Goal: Task Accomplishment & Management: Use online tool/utility

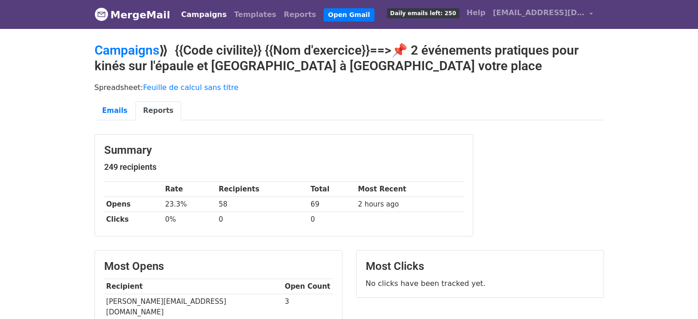
click at [196, 14] on link "Campaigns" at bounding box center [203, 15] width 53 height 18
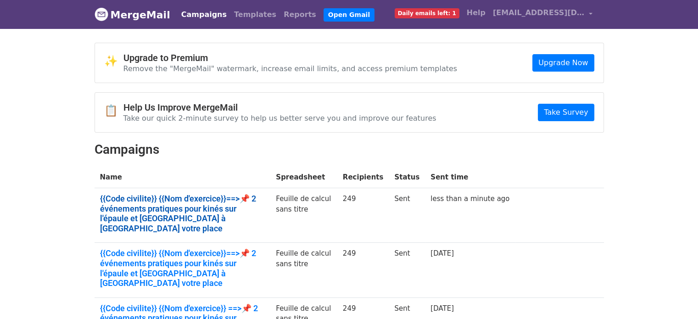
click at [180, 204] on link "{{Code civilite}} {{Nom d'exercice}}==>📌 2 événements pratiques pour kinés sur …" at bounding box center [182, 213] width 165 height 39
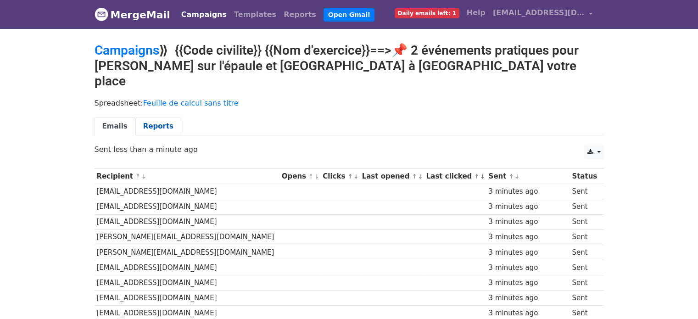
click at [154, 117] on link "Reports" at bounding box center [158, 126] width 46 height 19
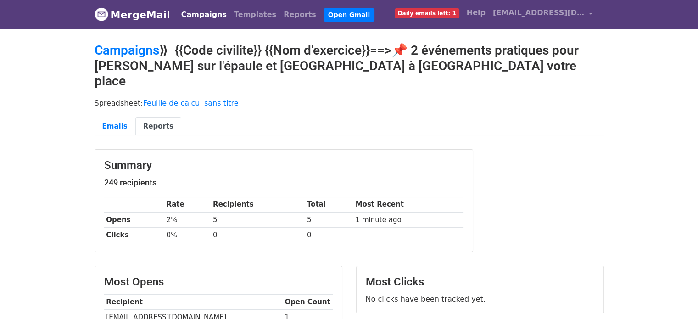
drag, startPoint x: 704, startPoint y: 82, endPoint x: 704, endPoint y: 31, distance: 51.4
click at [697, 31] on html "MergeMail Campaigns Templates Reports Open Gmail Daily emails left: 1 Help clau…" at bounding box center [349, 274] width 698 height 549
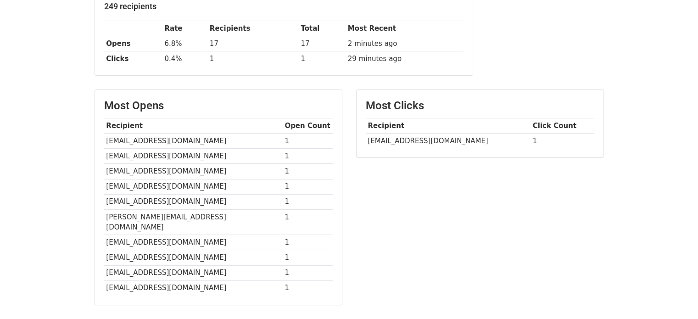
scroll to position [162, 0]
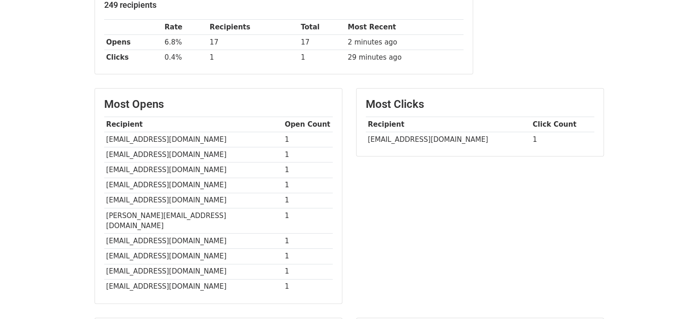
click at [437, 137] on td "[EMAIL_ADDRESS][DOMAIN_NAME]" at bounding box center [448, 139] width 165 height 15
copy tr "[EMAIL_ADDRESS][DOMAIN_NAME]"
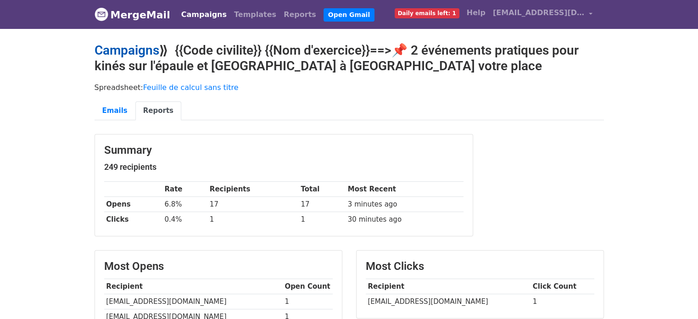
click at [110, 52] on link "Campaigns" at bounding box center [126, 50] width 65 height 15
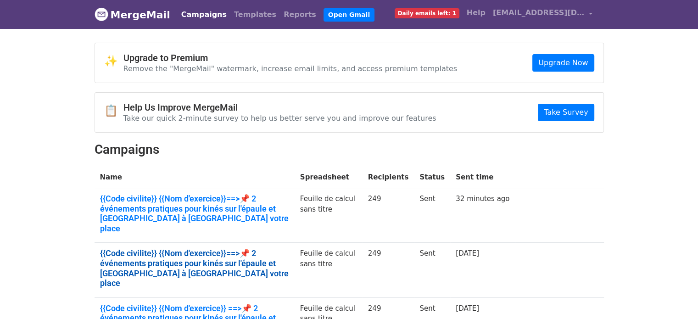
click at [151, 248] on link "{{Code civilite}} {{Nom d'exercice}}==>📌 2 événements pratiques pour kinés sur …" at bounding box center [194, 267] width 189 height 39
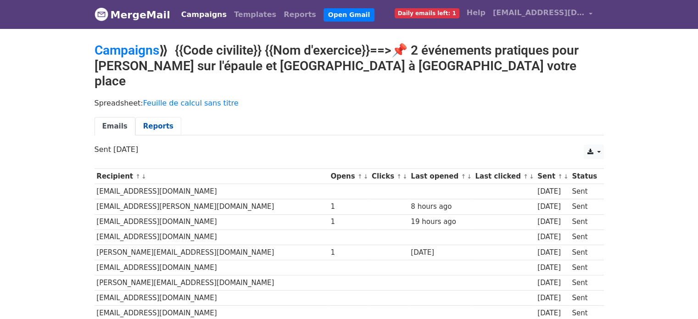
click at [152, 117] on link "Reports" at bounding box center [158, 126] width 46 height 19
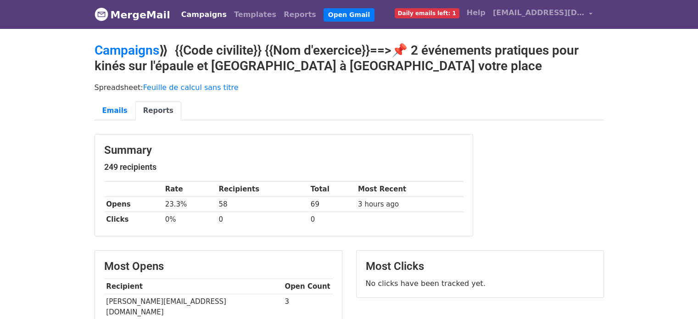
click at [205, 9] on link "Campaigns" at bounding box center [203, 15] width 53 height 18
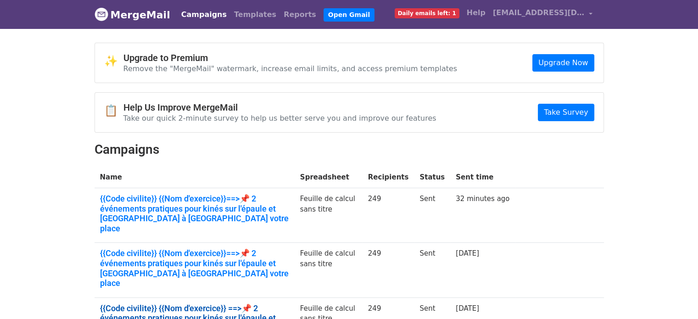
click at [238, 303] on link "{{Code civilite}} {{Nom d'exercice}} ==>📌 2 événements pratiques pour kinés sur…" at bounding box center [194, 322] width 189 height 39
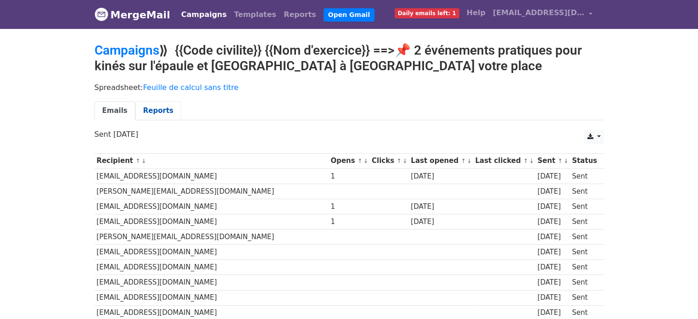
click at [163, 108] on link "Reports" at bounding box center [158, 110] width 46 height 19
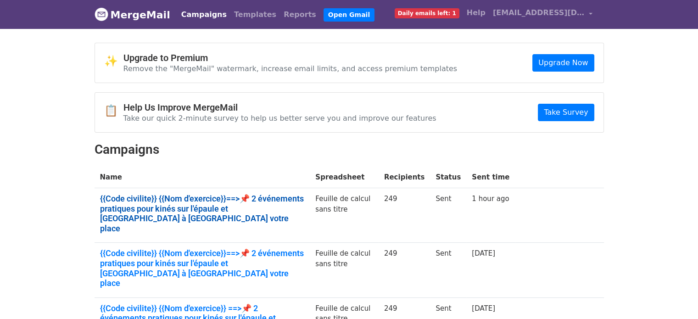
click at [168, 202] on link "{{Code civilite}} {{Nom d'exercice}}==>📌 2 événements pratiques pour kinés sur …" at bounding box center [202, 213] width 205 height 39
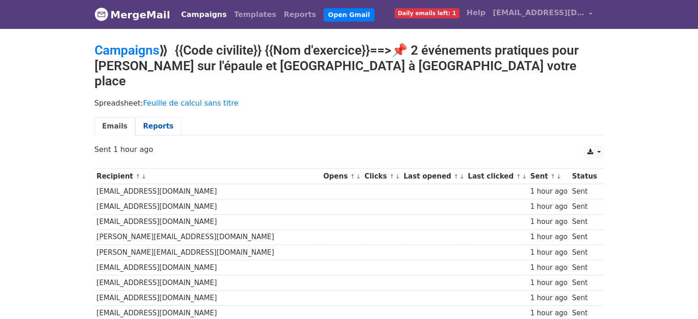
click at [153, 117] on link "Reports" at bounding box center [158, 126] width 46 height 19
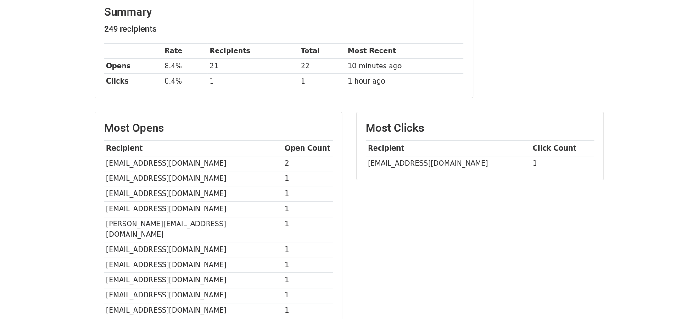
scroll to position [150, 0]
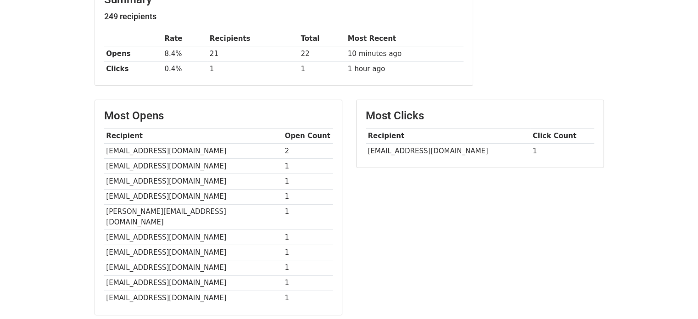
click at [168, 150] on td "[EMAIL_ADDRESS][DOMAIN_NAME]" at bounding box center [193, 151] width 178 height 15
copy tr "[EMAIL_ADDRESS][DOMAIN_NAME]"
click at [344, 128] on div "Most Opens Recipient Open Count [EMAIL_ADDRESS][DOMAIN_NAME] 2 [EMAIL_ADDRESS][…" at bounding box center [218, 212] width 261 height 224
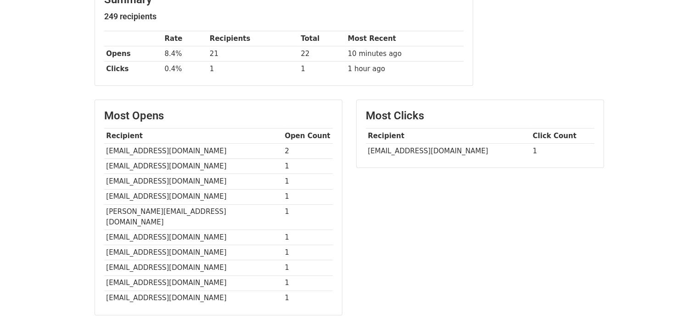
click at [427, 152] on td "[EMAIL_ADDRESS][DOMAIN_NAME]" at bounding box center [448, 151] width 165 height 15
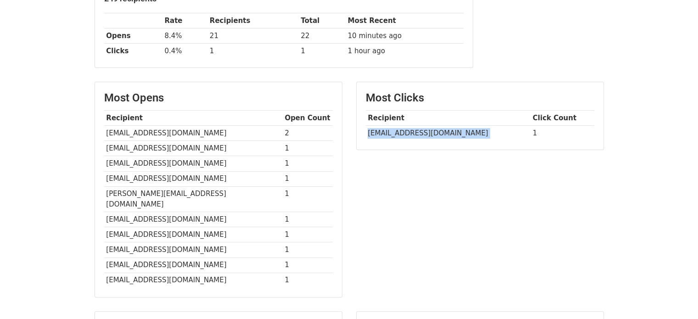
scroll to position [167, 0]
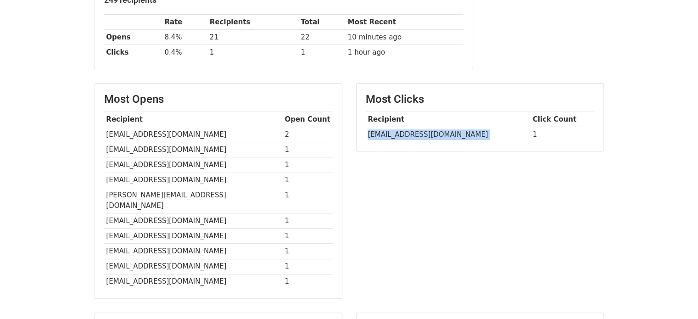
copy tr "[EMAIL_ADDRESS][DOMAIN_NAME]"
